Goal: Task Accomplishment & Management: Use online tool/utility

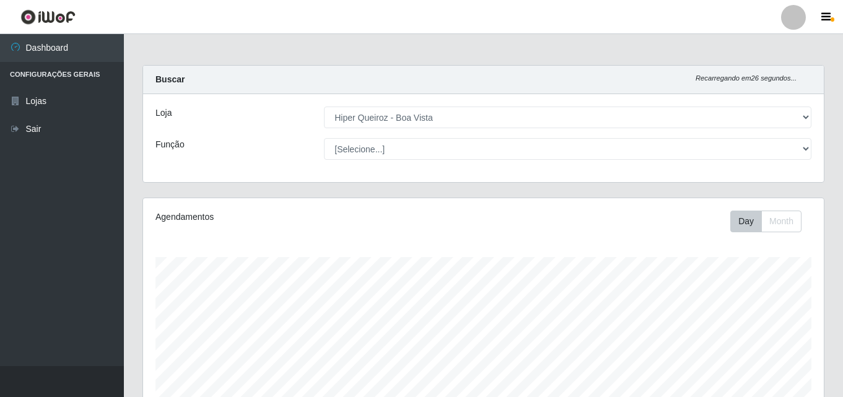
select select "514"
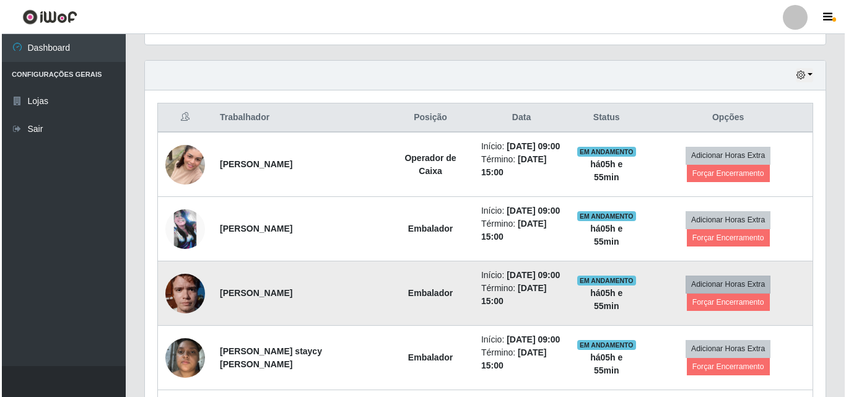
scroll to position [473, 0]
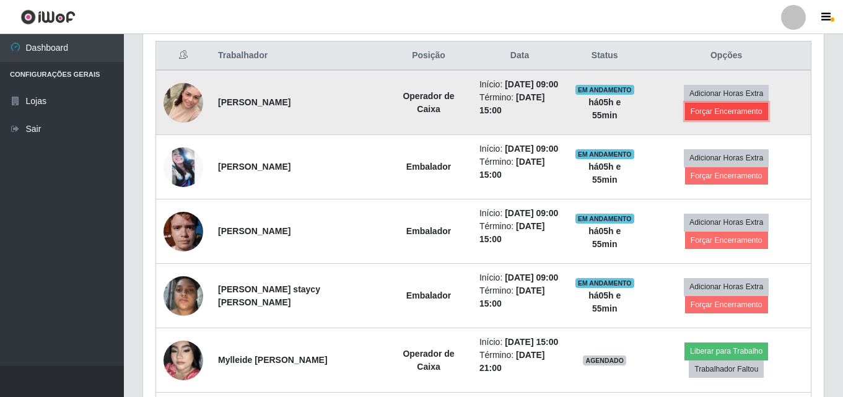
click at [729, 113] on button "Forçar Encerramento" at bounding box center [726, 111] width 83 height 17
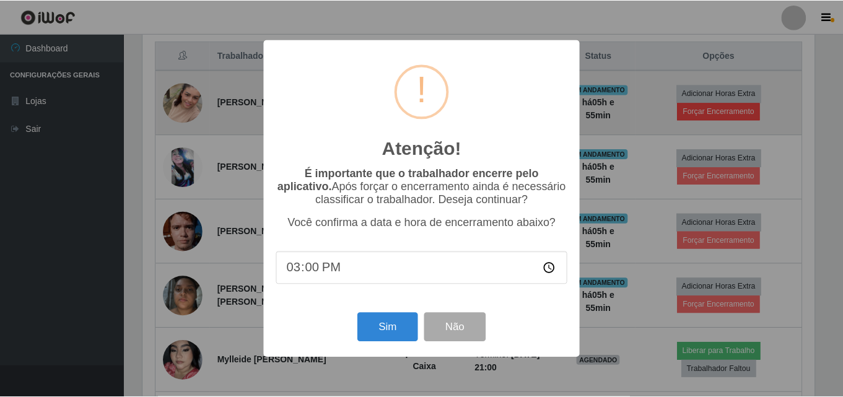
scroll to position [257, 674]
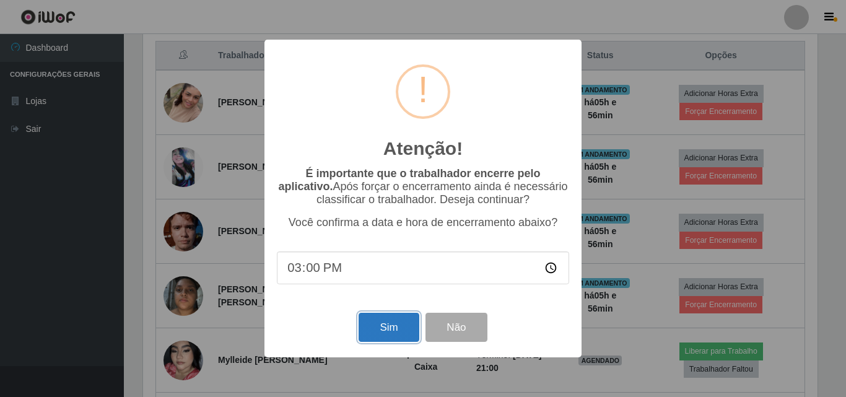
click at [385, 330] on button "Sim" at bounding box center [389, 327] width 60 height 29
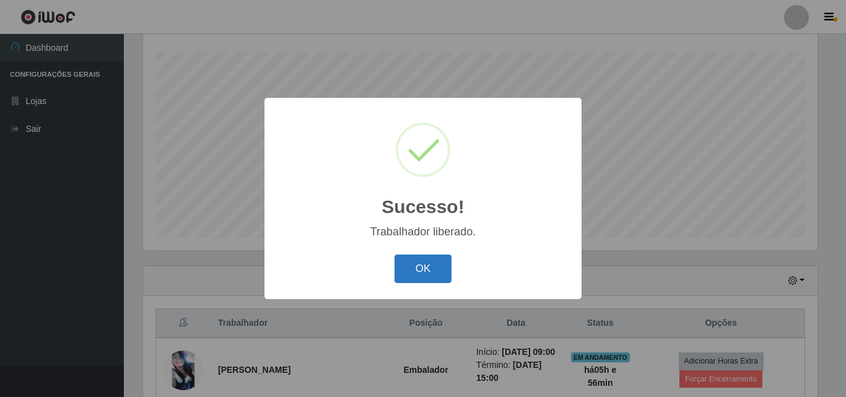
click at [427, 261] on button "OK" at bounding box center [423, 269] width 58 height 29
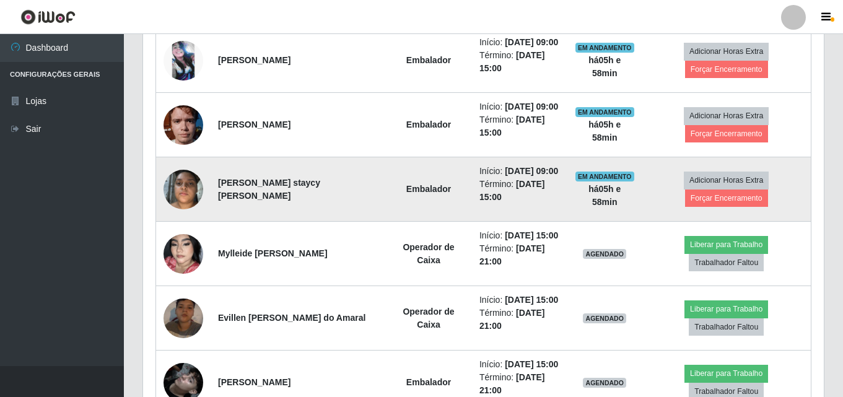
scroll to position [453, 0]
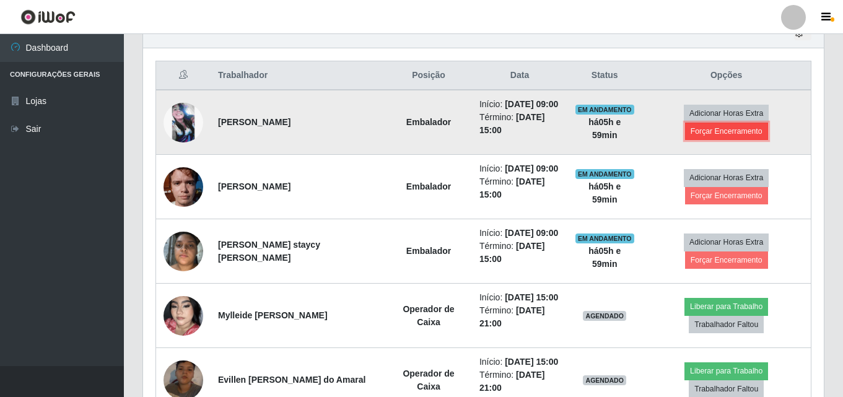
click at [721, 132] on button "Forçar Encerramento" at bounding box center [726, 131] width 83 height 17
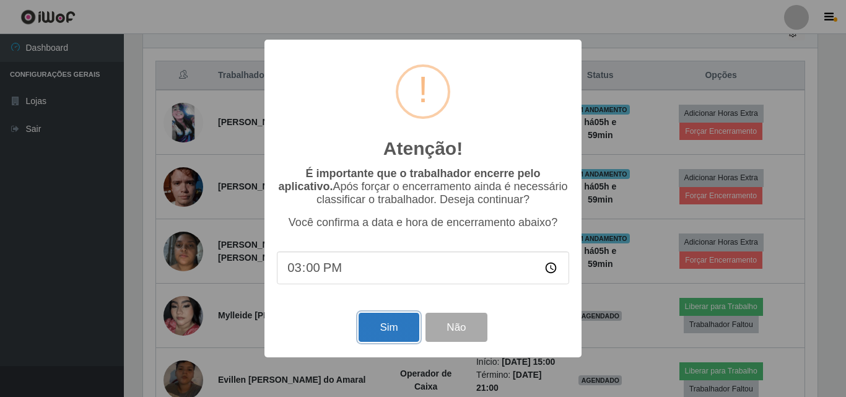
click at [383, 327] on button "Sim" at bounding box center [389, 327] width 60 height 29
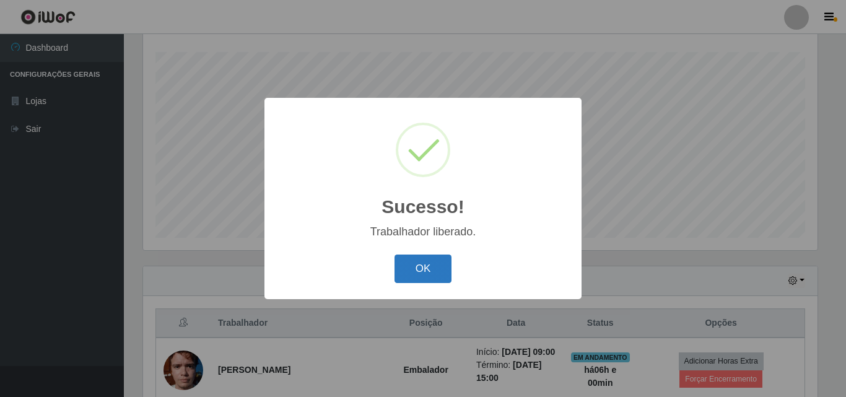
click at [404, 281] on button "OK" at bounding box center [423, 269] width 58 height 29
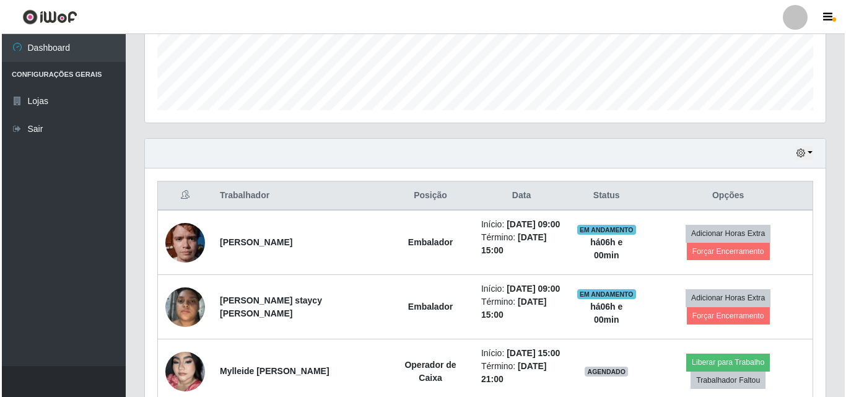
scroll to position [329, 0]
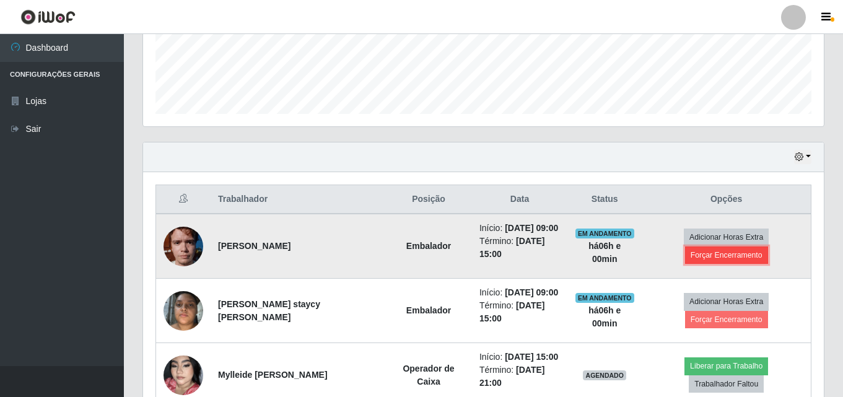
click at [736, 255] on button "Forçar Encerramento" at bounding box center [726, 254] width 83 height 17
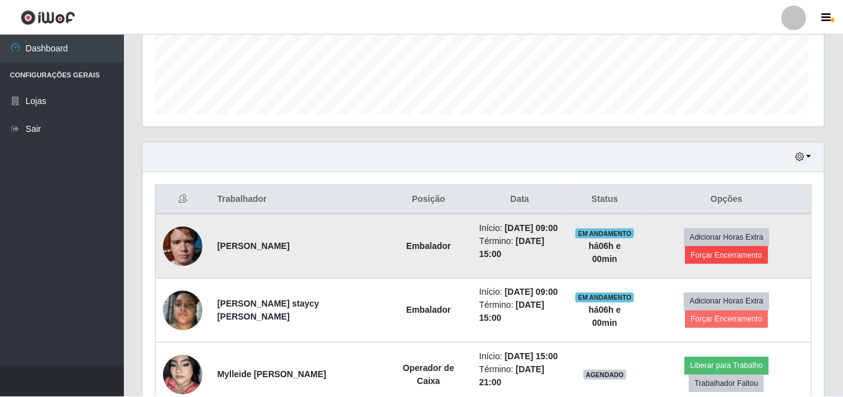
scroll to position [257, 674]
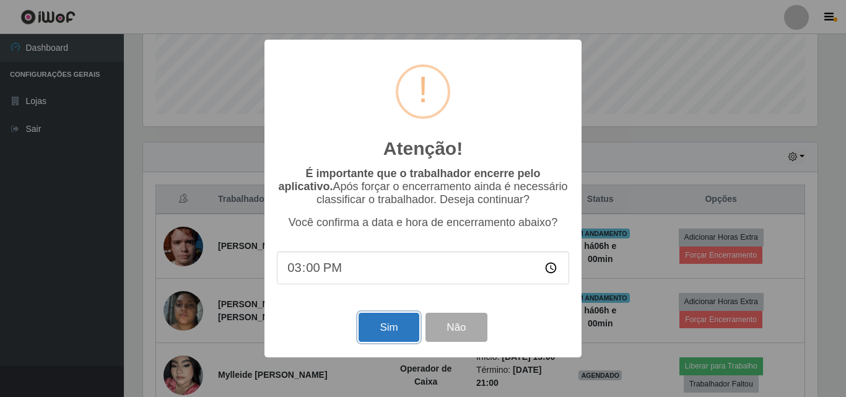
click at [383, 331] on button "Sim" at bounding box center [389, 327] width 60 height 29
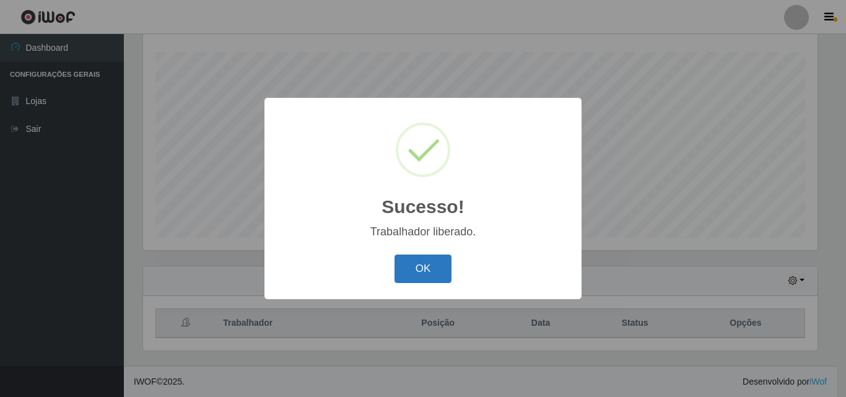
click at [435, 263] on button "OK" at bounding box center [423, 269] width 58 height 29
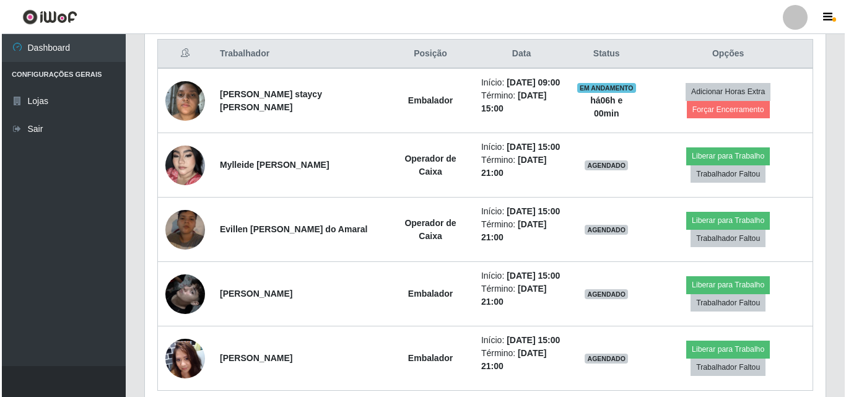
scroll to position [453, 0]
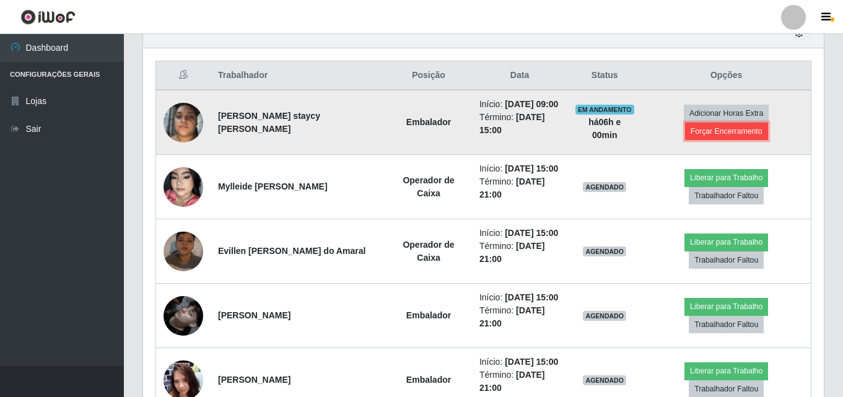
click at [709, 133] on button "Forçar Encerramento" at bounding box center [726, 131] width 83 height 17
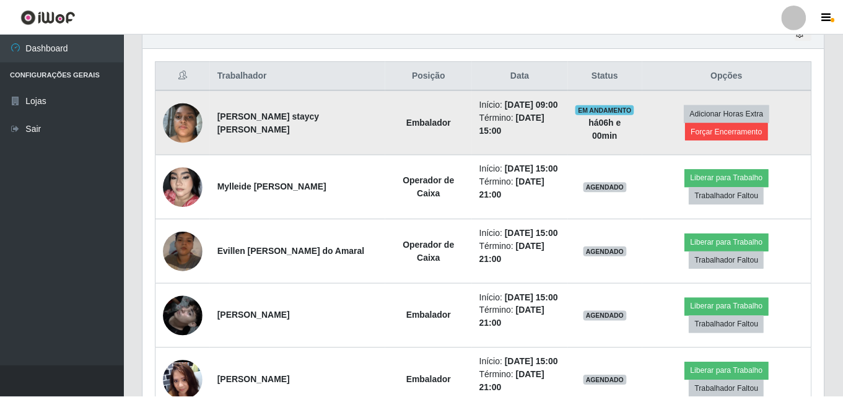
scroll to position [257, 674]
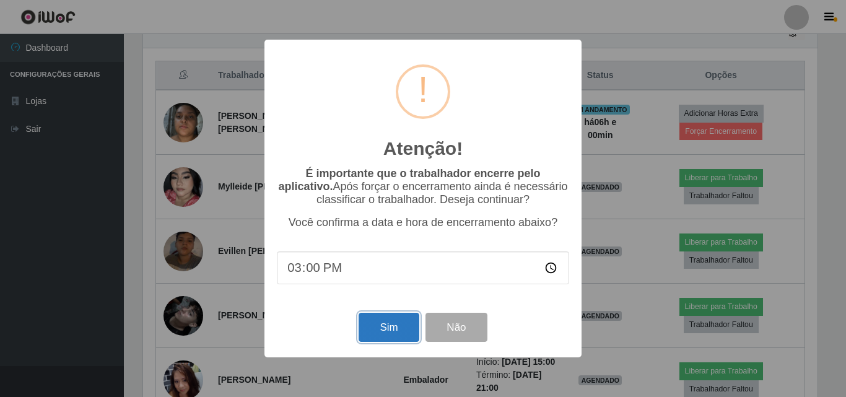
click at [389, 326] on button "Sim" at bounding box center [389, 327] width 60 height 29
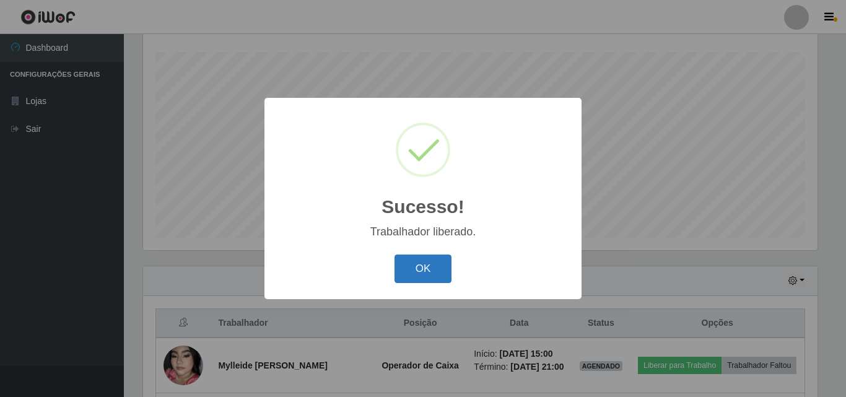
click at [425, 268] on button "OK" at bounding box center [423, 269] width 58 height 29
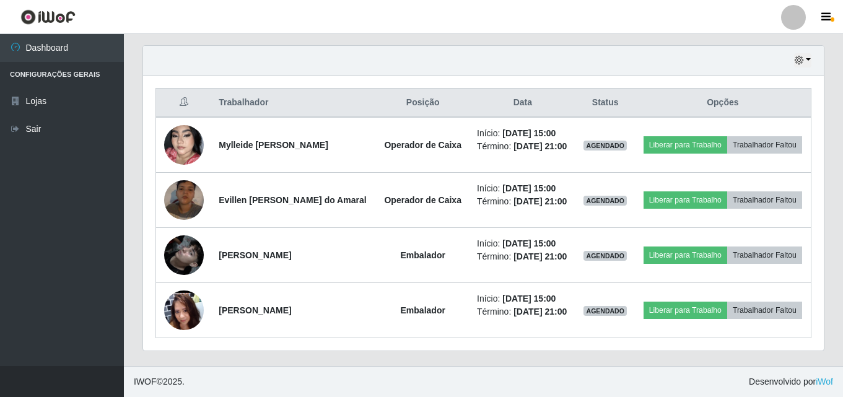
scroll to position [0, 0]
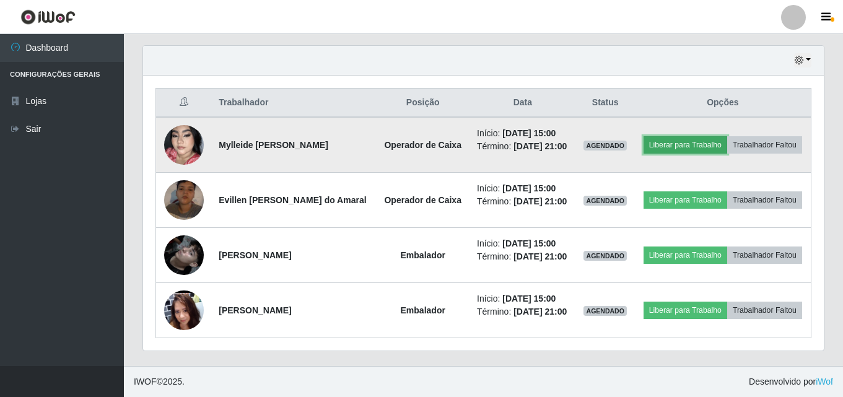
click at [727, 136] on button "Liberar para Trabalho" at bounding box center [685, 144] width 84 height 17
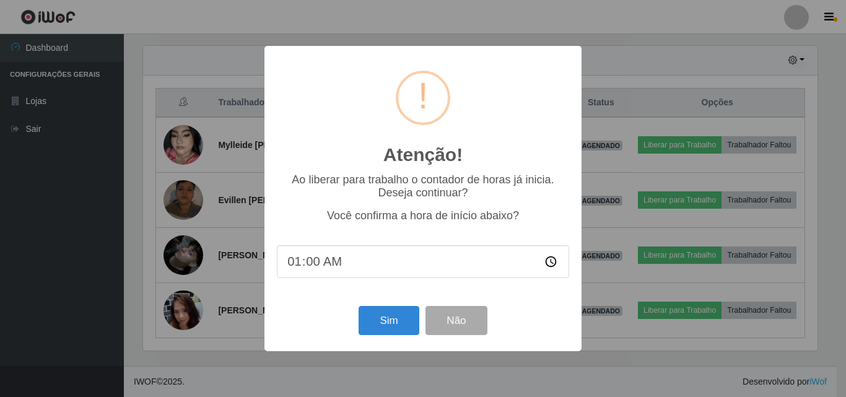
type input "15:00"
click at [382, 326] on button "Sim" at bounding box center [389, 320] width 60 height 29
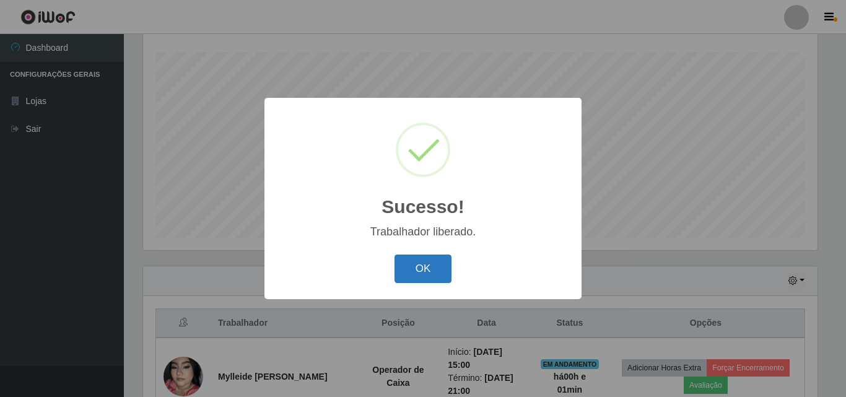
click at [432, 273] on button "OK" at bounding box center [423, 269] width 58 height 29
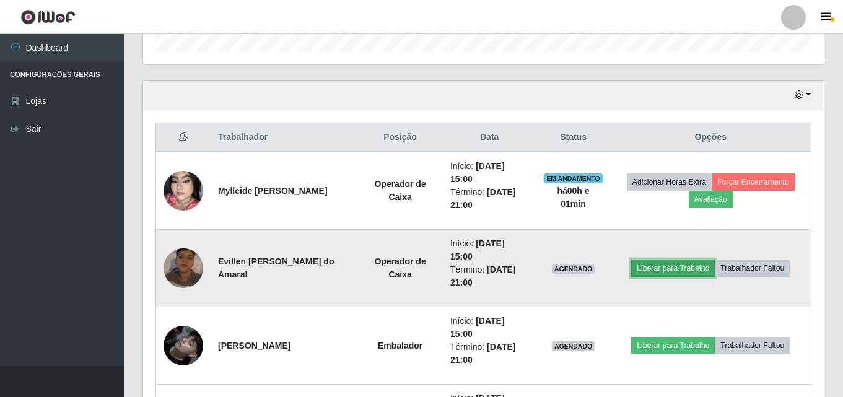
click at [682, 272] on button "Liberar para Trabalho" at bounding box center [673, 267] width 84 height 17
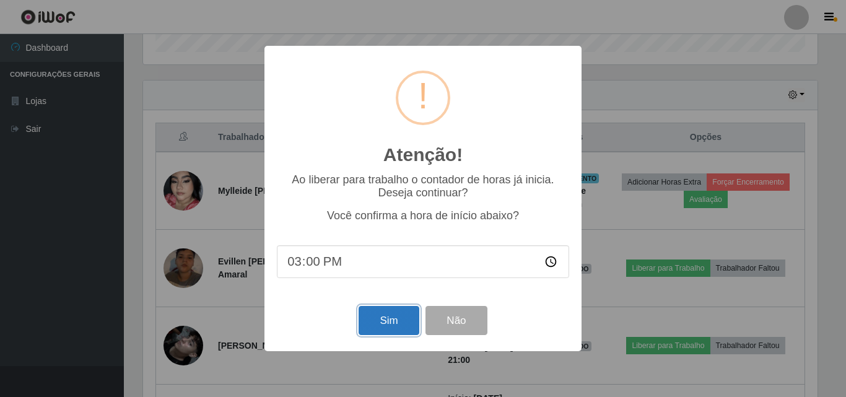
click at [374, 323] on button "Sim" at bounding box center [389, 320] width 60 height 29
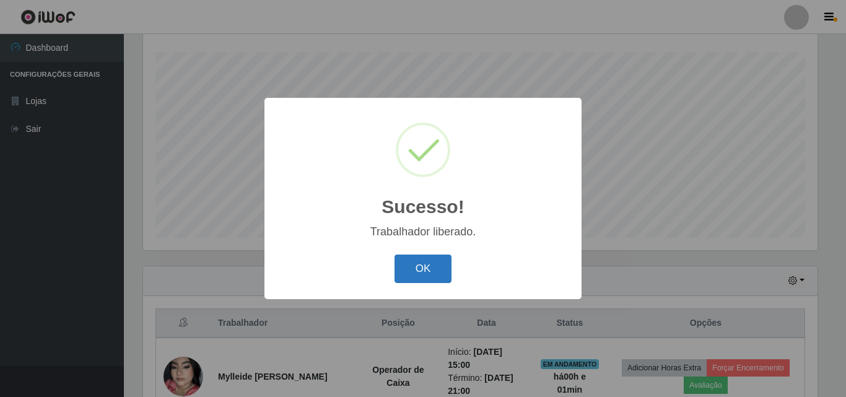
click at [432, 255] on button "OK" at bounding box center [423, 269] width 58 height 29
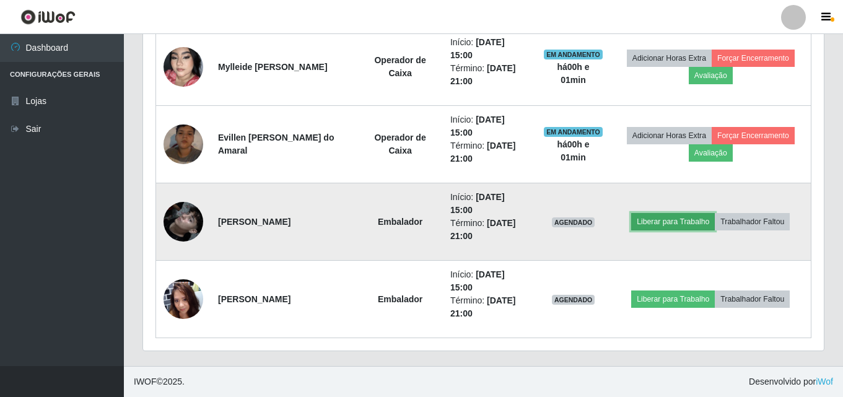
click at [673, 223] on button "Liberar para Trabalho" at bounding box center [673, 221] width 84 height 17
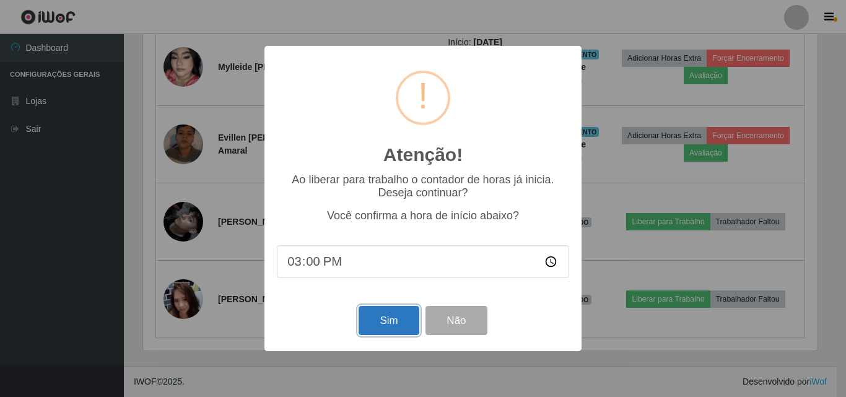
click at [398, 326] on button "Sim" at bounding box center [389, 320] width 60 height 29
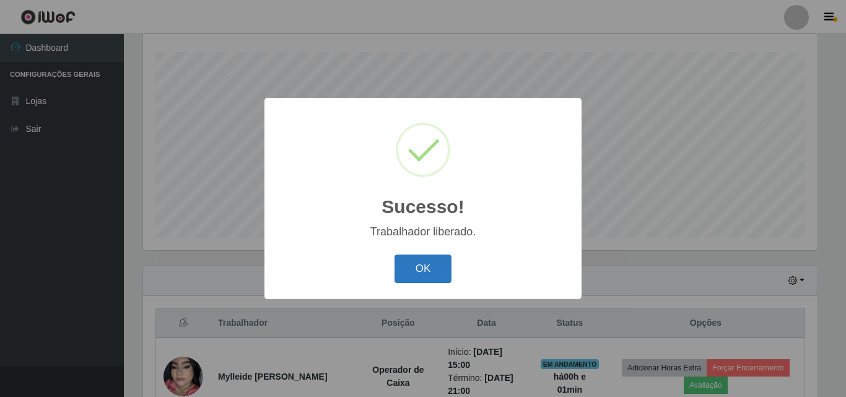
click at [418, 261] on button "OK" at bounding box center [423, 269] width 58 height 29
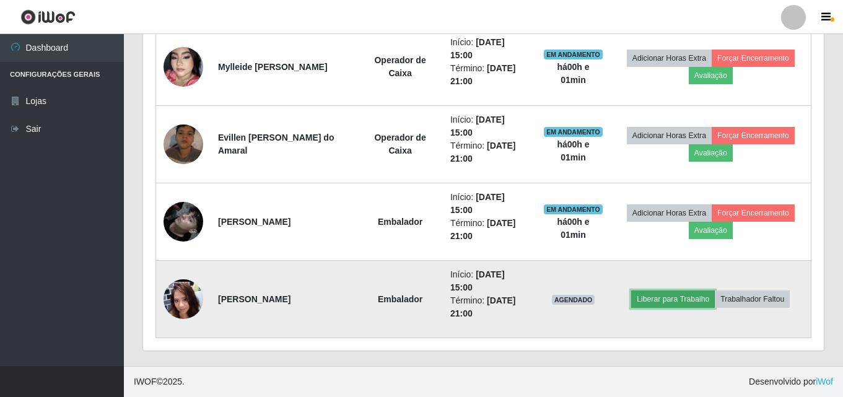
click at [673, 303] on button "Liberar para Trabalho" at bounding box center [673, 298] width 84 height 17
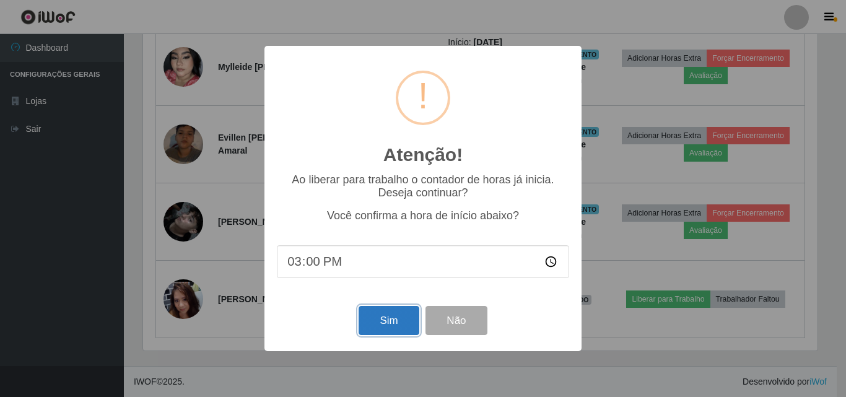
click at [377, 328] on button "Sim" at bounding box center [389, 320] width 60 height 29
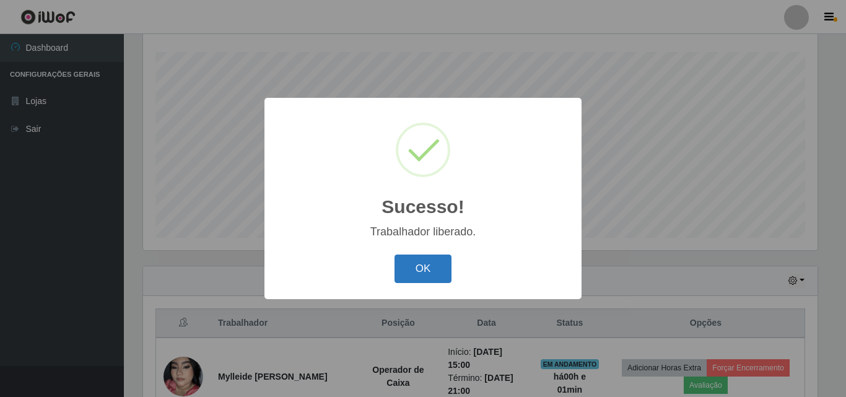
click at [430, 277] on button "OK" at bounding box center [423, 269] width 58 height 29
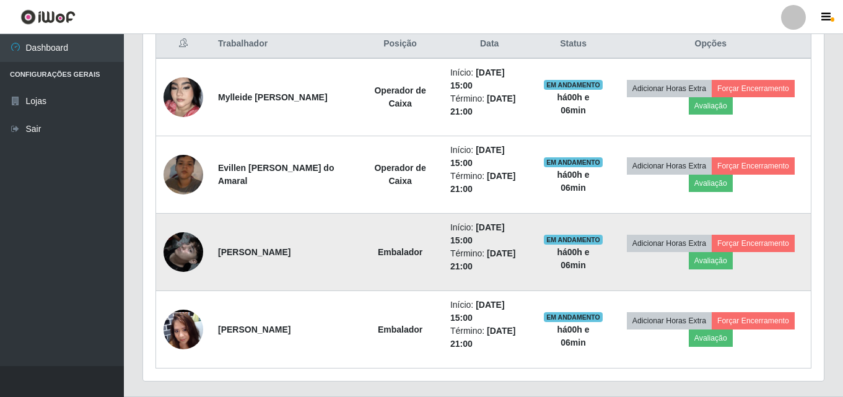
scroll to position [515, 0]
